Goal: Task Accomplishment & Management: Use online tool/utility

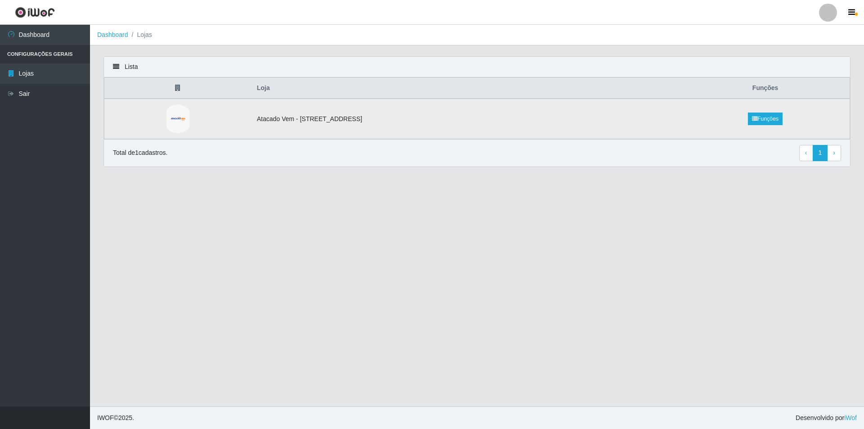
click at [310, 116] on td "Atacado Vem - [STREET_ADDRESS]" at bounding box center [466, 119] width 430 height 40
click at [388, 120] on td "Atacado Vem - [STREET_ADDRESS]" at bounding box center [466, 119] width 430 height 40
click at [54, 88] on link "Sair" at bounding box center [45, 94] width 90 height 20
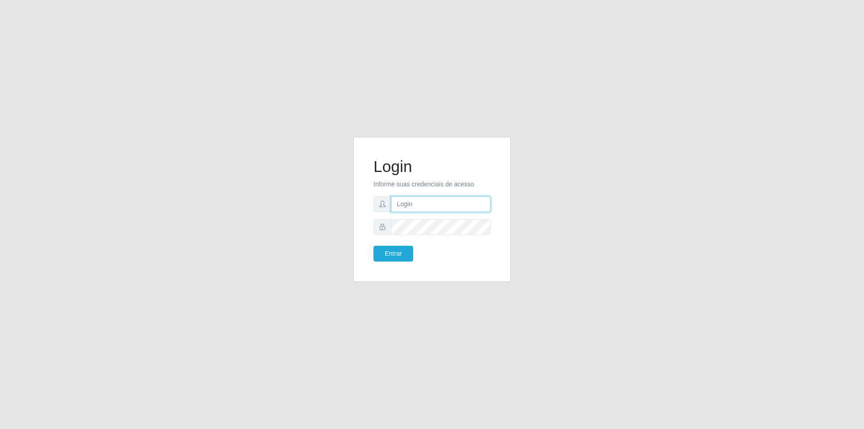
type input "[PERSON_NAME][EMAIL_ADDRESS][DOMAIN_NAME]"
drag, startPoint x: 415, startPoint y: 196, endPoint x: 413, endPoint y: 201, distance: 5.3
click at [414, 196] on input "[PERSON_NAME][EMAIL_ADDRESS][DOMAIN_NAME]" at bounding box center [440, 204] width 99 height 16
click at [405, 250] on button "Entrar" at bounding box center [393, 254] width 40 height 16
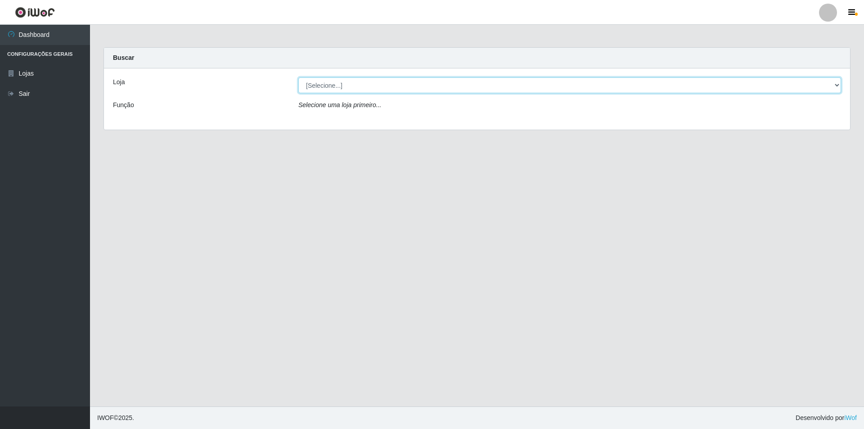
click at [416, 85] on select "[Selecione...] Atacado Vem - [STREET_ADDRESS]" at bounding box center [569, 85] width 543 height 16
select select "461"
click at [298, 77] on select "[Selecione...] Atacado Vem - [STREET_ADDRESS]" at bounding box center [569, 85] width 543 height 16
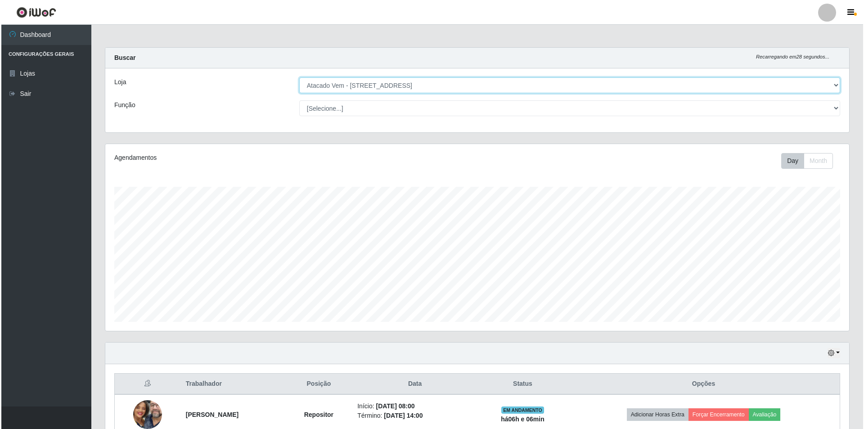
scroll to position [169, 0]
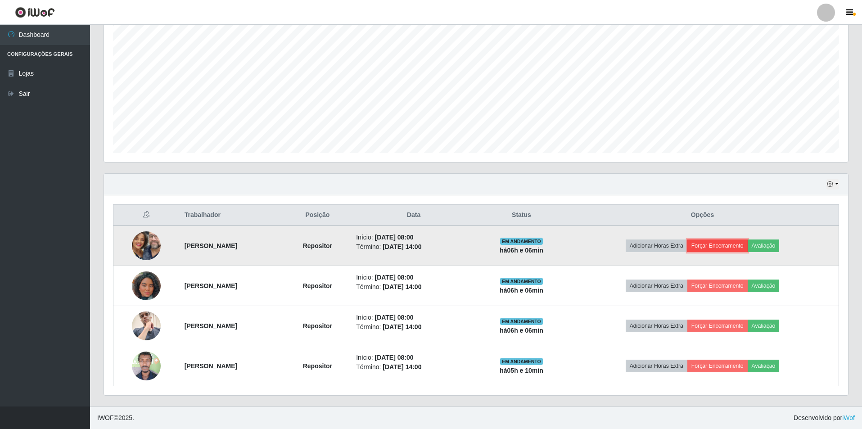
click at [745, 248] on button "Forçar Encerramento" at bounding box center [717, 245] width 60 height 13
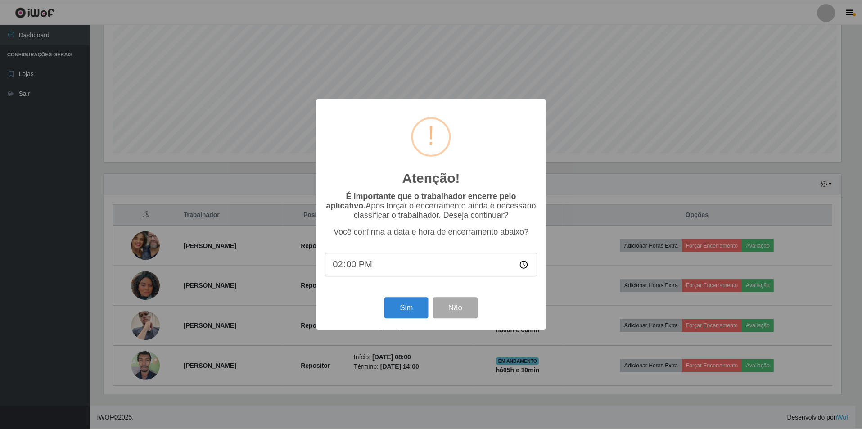
scroll to position [187, 739]
click at [398, 309] on button "Sim" at bounding box center [407, 307] width 44 height 21
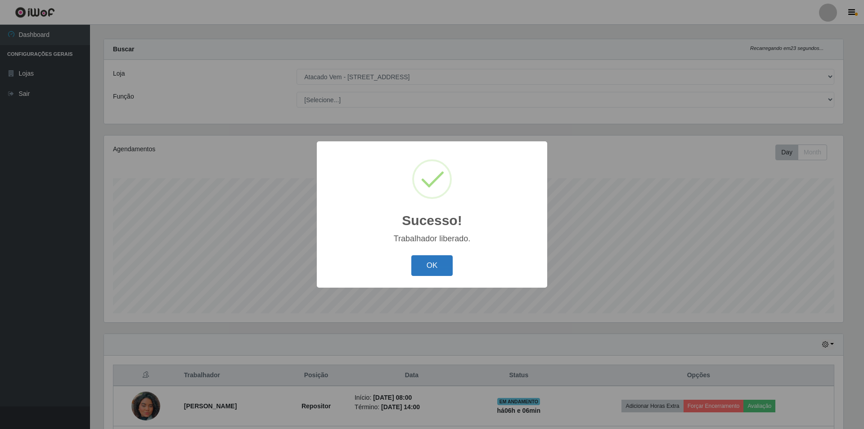
click at [422, 267] on button "OK" at bounding box center [432, 265] width 42 height 21
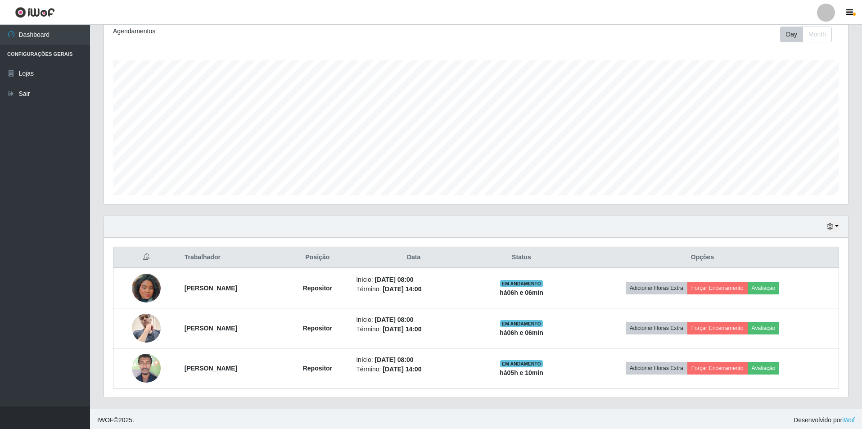
scroll to position [129, 0]
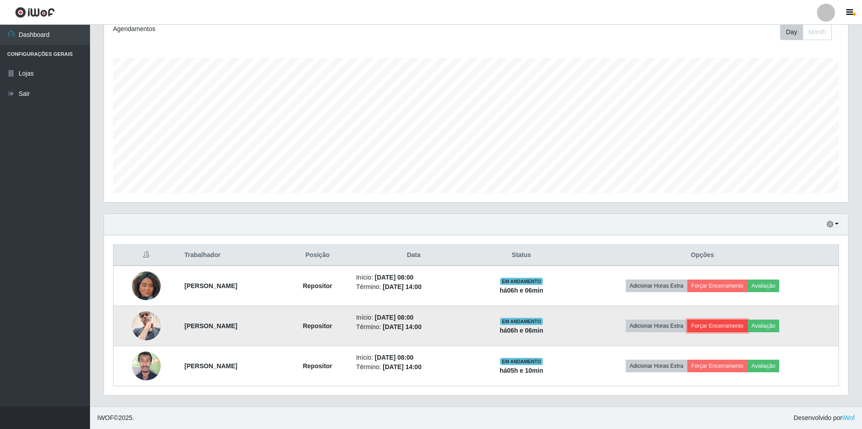
click at [733, 328] on button "Forçar Encerramento" at bounding box center [717, 325] width 60 height 13
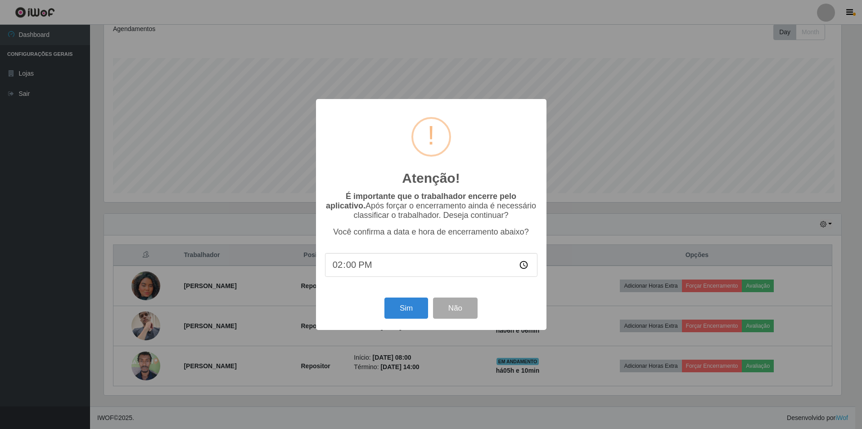
scroll to position [187, 739]
click at [409, 314] on button "Sim" at bounding box center [407, 307] width 44 height 21
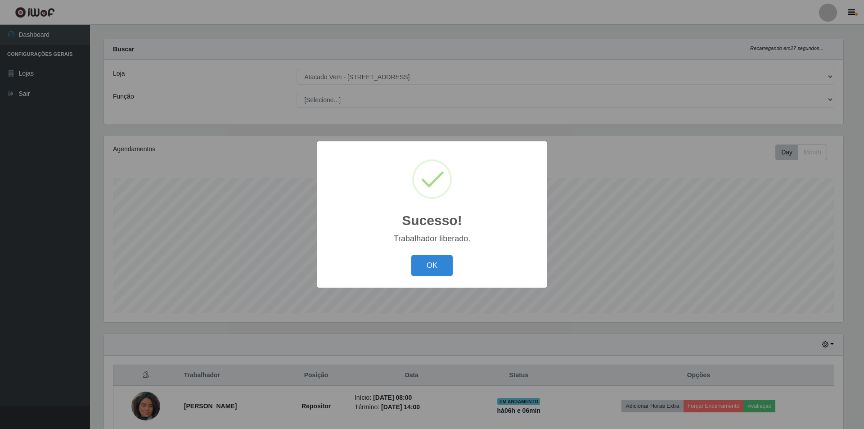
drag, startPoint x: 416, startPoint y: 267, endPoint x: 483, endPoint y: 276, distance: 68.0
click at [425, 267] on button "OK" at bounding box center [432, 265] width 42 height 21
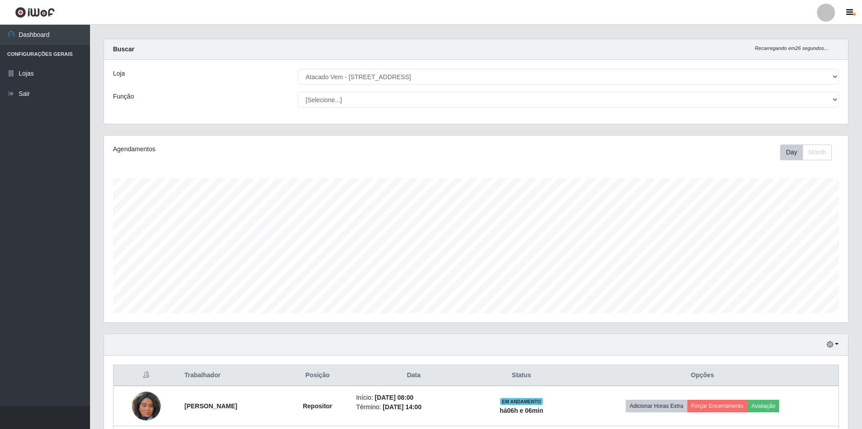
scroll to position [89, 0]
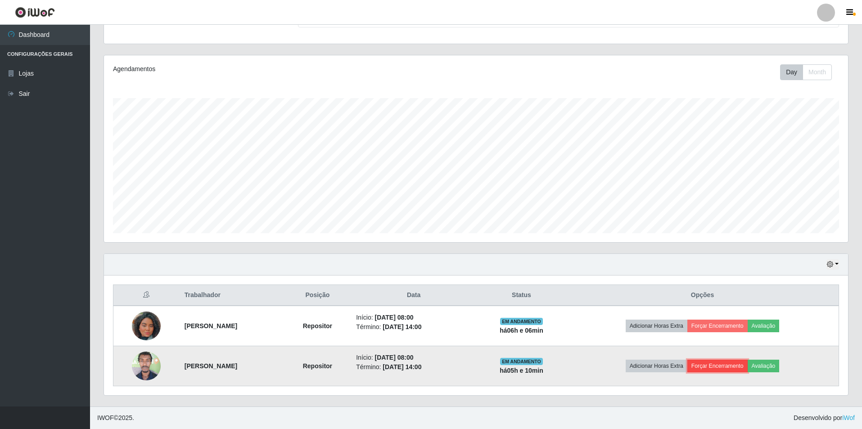
click at [728, 366] on button "Forçar Encerramento" at bounding box center [717, 365] width 60 height 13
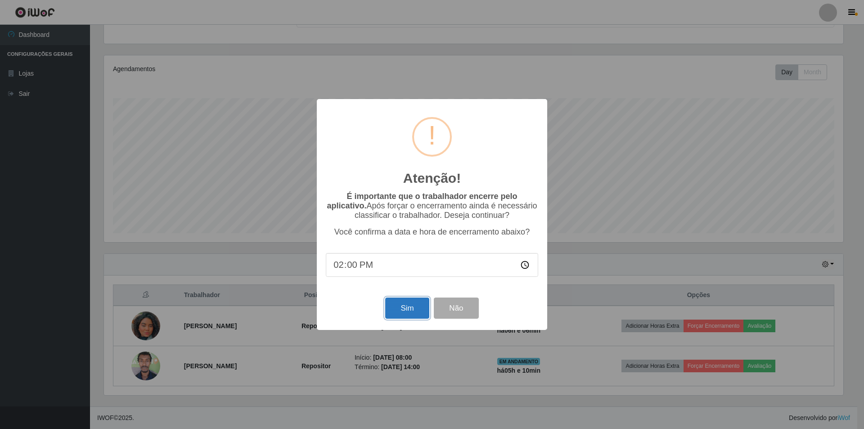
click at [409, 309] on button "Sim" at bounding box center [407, 307] width 44 height 21
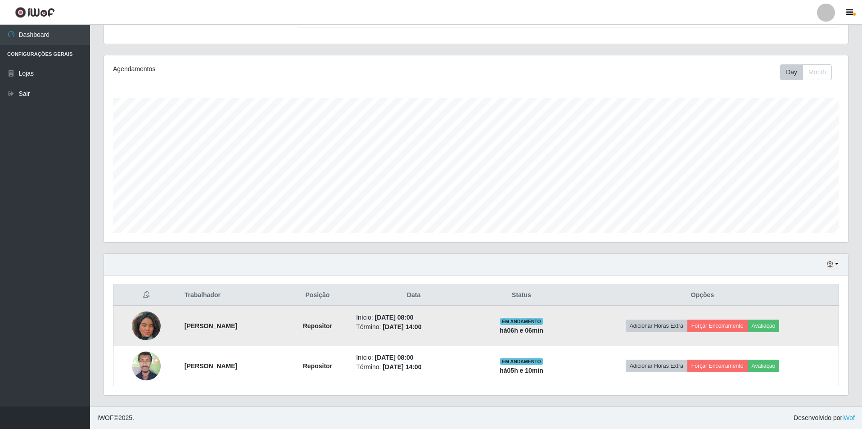
scroll to position [0, 0]
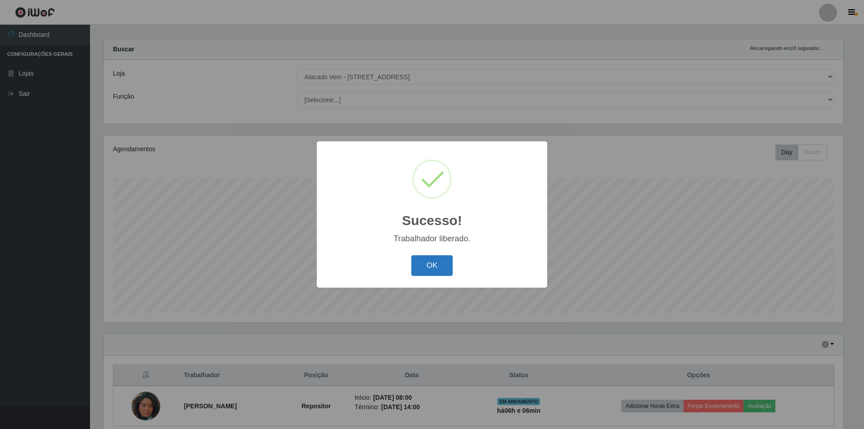
click at [437, 269] on button "OK" at bounding box center [432, 265] width 42 height 21
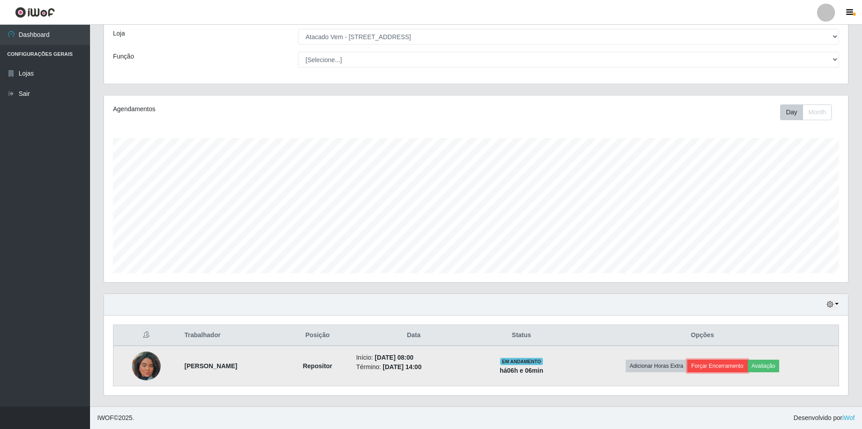
click at [732, 364] on button "Forçar Encerramento" at bounding box center [717, 365] width 60 height 13
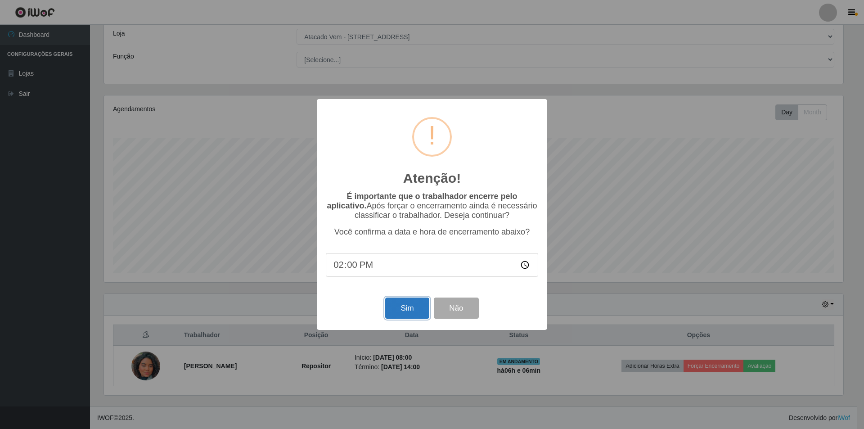
click at [414, 314] on button "Sim" at bounding box center [407, 307] width 44 height 21
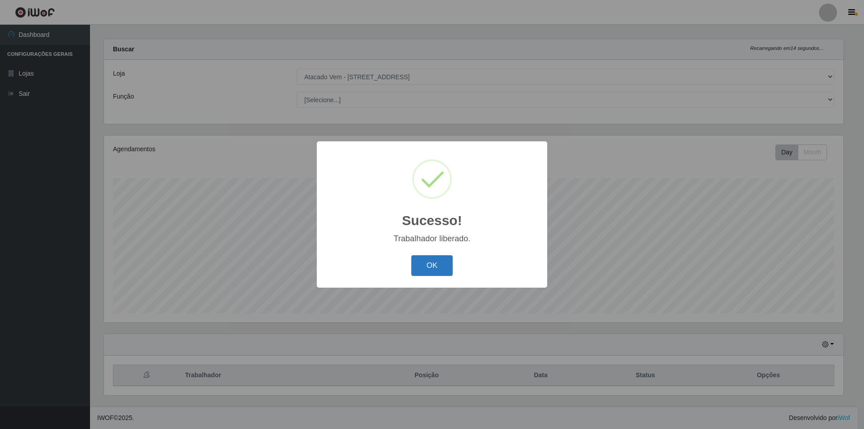
click at [428, 262] on button "OK" at bounding box center [432, 265] width 42 height 21
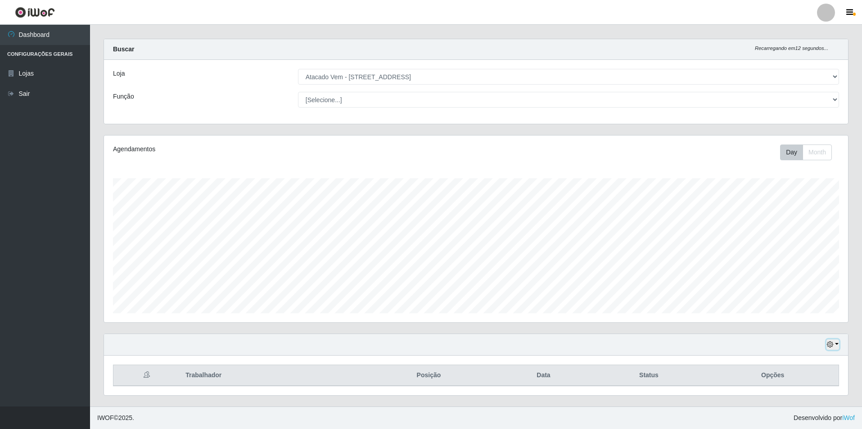
click at [838, 346] on button "button" at bounding box center [832, 344] width 13 height 10
click at [791, 277] on button "1 dia" at bounding box center [802, 273] width 71 height 19
click at [835, 346] on button "button" at bounding box center [832, 344] width 13 height 10
